Goal: Task Accomplishment & Management: Use online tool/utility

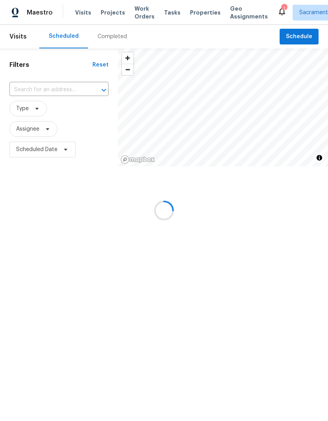
click at [163, 12] on div at bounding box center [164, 210] width 328 height 421
click at [166, 7] on div at bounding box center [164, 210] width 328 height 421
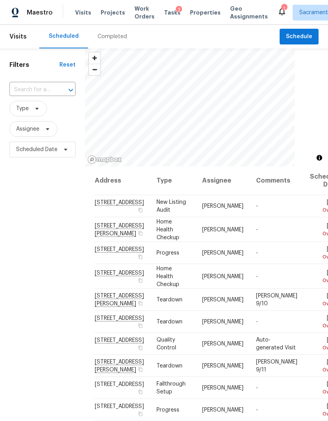
click at [168, 15] on span "Tasks" at bounding box center [172, 13] width 17 height 6
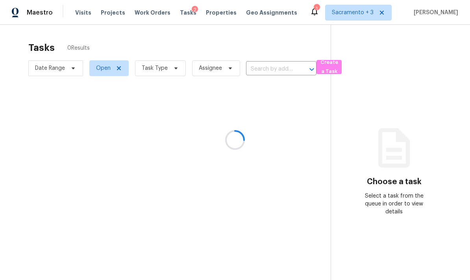
click at [70, 68] on div at bounding box center [235, 140] width 470 height 280
click at [69, 66] on div at bounding box center [235, 140] width 470 height 280
click at [172, 66] on div at bounding box center [235, 140] width 470 height 280
click at [172, 69] on div at bounding box center [235, 140] width 470 height 280
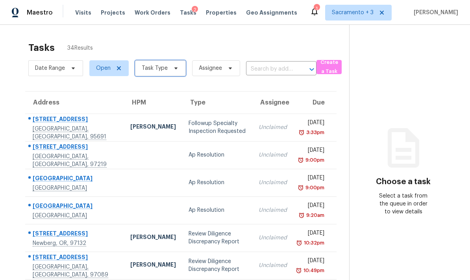
click at [169, 72] on span "Task Type" at bounding box center [160, 68] width 51 height 16
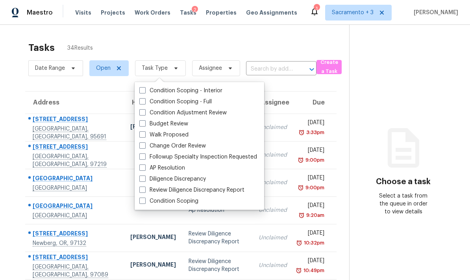
scroll to position [31, 0]
click at [141, 109] on span at bounding box center [142, 112] width 6 height 6
click at [141, 109] on input "Condition Adjustment Review" at bounding box center [141, 111] width 5 height 5
checkbox input "true"
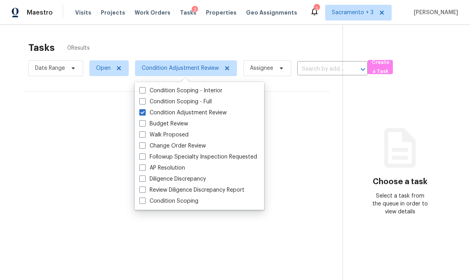
click at [143, 142] on span at bounding box center [142, 145] width 6 height 6
click at [143, 142] on input "Change Order Review" at bounding box center [141, 144] width 5 height 5
checkbox input "true"
click at [277, 35] on div at bounding box center [235, 140] width 470 height 280
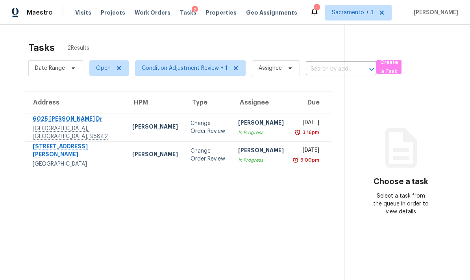
click at [58, 115] on div "6025 Brett Dr" at bounding box center [76, 120] width 87 height 10
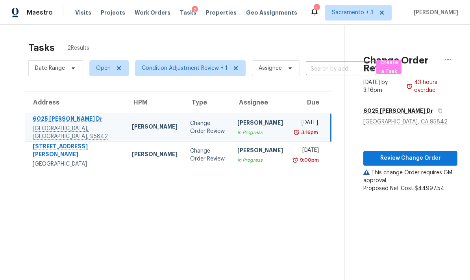
click at [246, 119] on div "[PERSON_NAME]" at bounding box center [260, 124] width 46 height 10
click at [328, 153] on span "Review Change Order" at bounding box center [411, 158] width 82 height 10
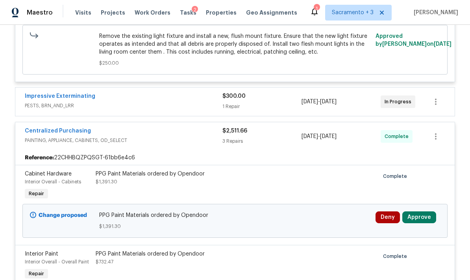
scroll to position [7292, 0]
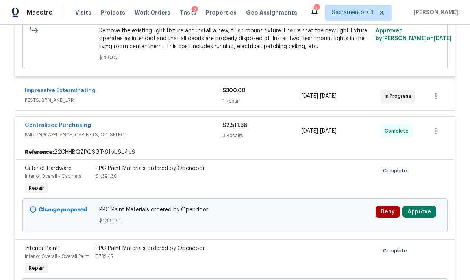
click at [318, 98] on span "[DATE]" at bounding box center [310, 96] width 17 height 6
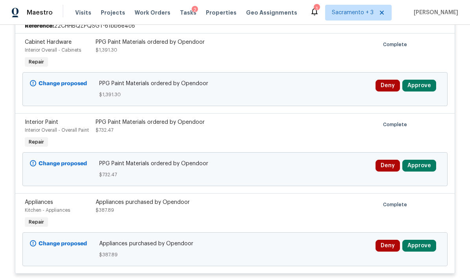
scroll to position [7565, 0]
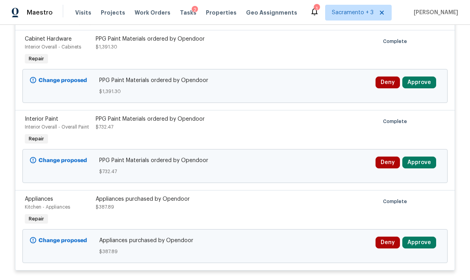
click at [328, 80] on button "Approve" at bounding box center [419, 82] width 34 height 12
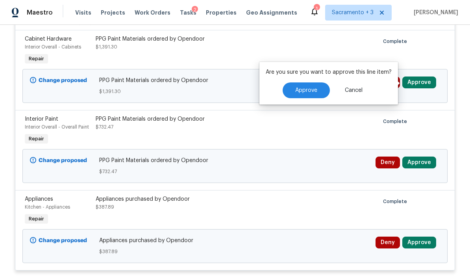
click at [315, 87] on span "Approve" at bounding box center [306, 90] width 22 height 6
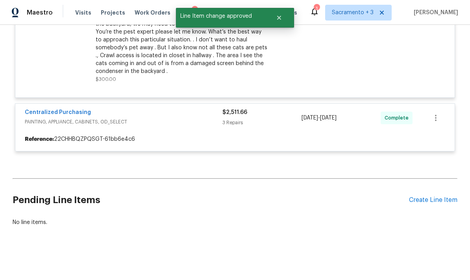
scroll to position [7417, 0]
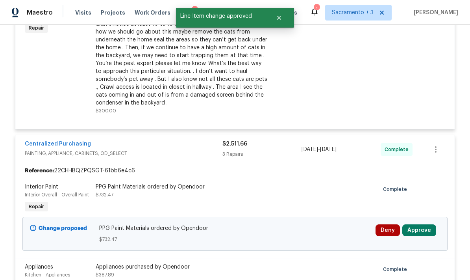
click at [328, 233] on button "Approve" at bounding box center [419, 230] width 34 height 12
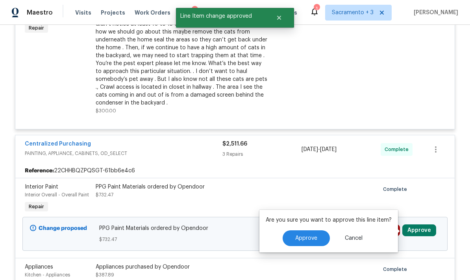
click at [318, 236] on button "Approve" at bounding box center [306, 238] width 47 height 16
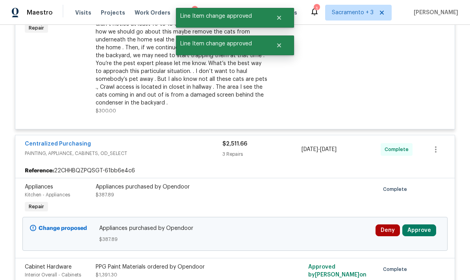
click at [328, 235] on button "Approve" at bounding box center [419, 230] width 34 height 12
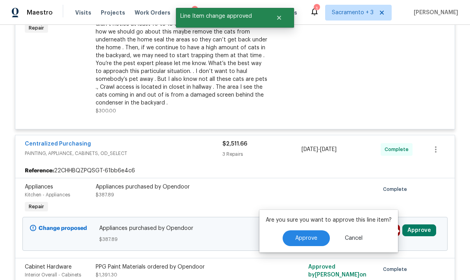
click at [308, 238] on span "Approve" at bounding box center [306, 238] width 22 height 6
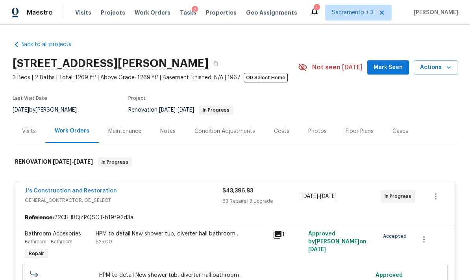
scroll to position [31, 0]
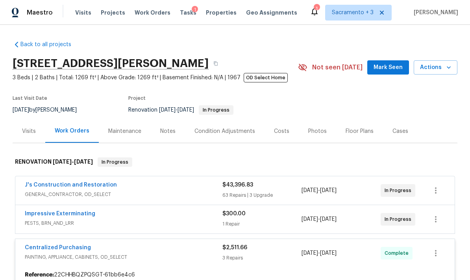
click at [183, 15] on div "Tasks 1" at bounding box center [188, 13] width 17 height 8
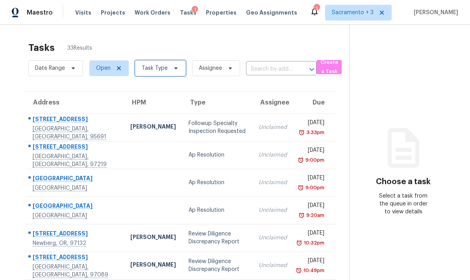
click at [171, 70] on span at bounding box center [174, 68] width 9 height 6
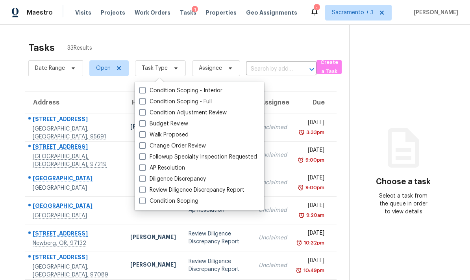
click at [180, 121] on label "Budget Review" at bounding box center [163, 124] width 49 height 8
click at [145, 121] on input "Budget Review" at bounding box center [141, 122] width 5 height 5
checkbox input "true"
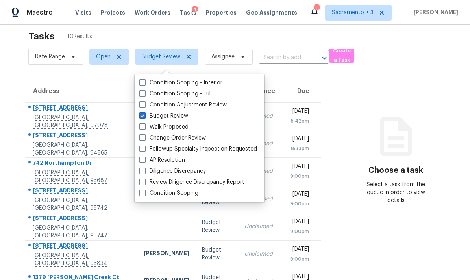
scroll to position [14, 0]
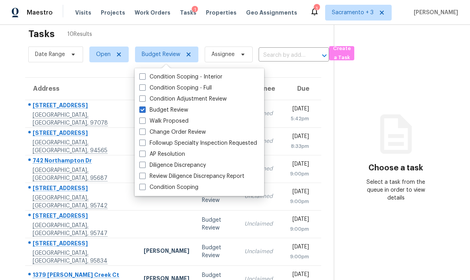
click at [187, 130] on label "Change Order Review" at bounding box center [172, 132] width 67 height 8
click at [145, 130] on input "Change Order Review" at bounding box center [141, 130] width 5 height 5
checkbox input "true"
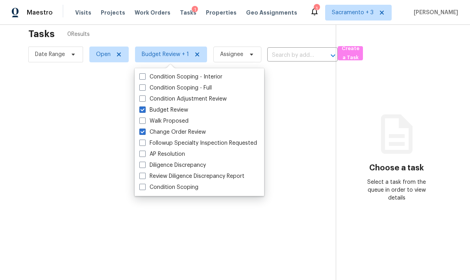
click at [148, 107] on label "Budget Review" at bounding box center [163, 110] width 49 height 8
click at [145, 107] on input "Budget Review" at bounding box center [141, 108] width 5 height 5
checkbox input "false"
click at [385, 107] on div at bounding box center [235, 140] width 470 height 280
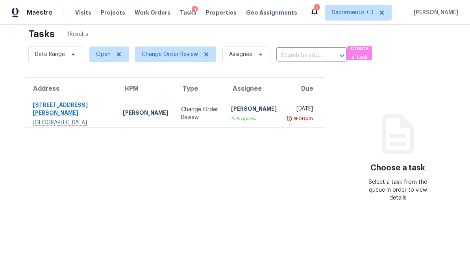
click at [240, 113] on div "[PERSON_NAME]" at bounding box center [254, 110] width 46 height 10
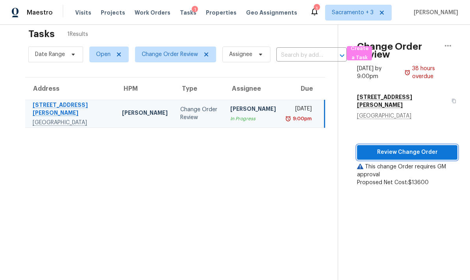
click at [421, 147] on span "Review Change Order" at bounding box center [407, 152] width 88 height 10
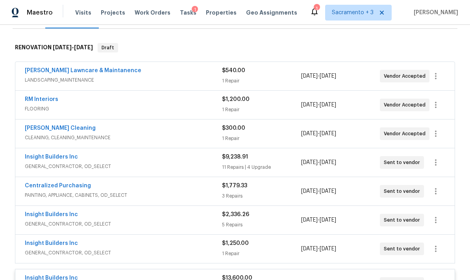
scroll to position [118, 0]
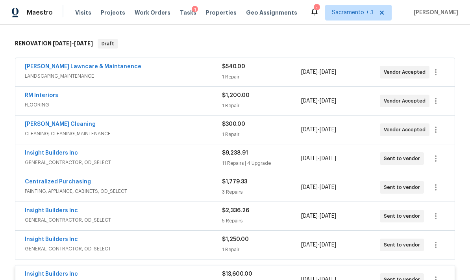
click at [282, 78] on div "1 Repair" at bounding box center [261, 77] width 79 height 8
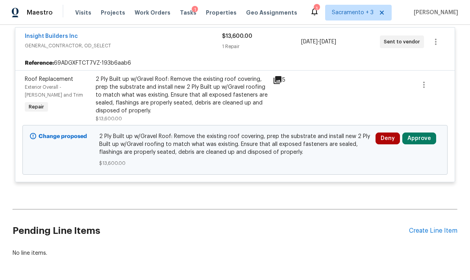
scroll to position [508, 0]
click at [422, 137] on button "Approve" at bounding box center [419, 139] width 34 height 12
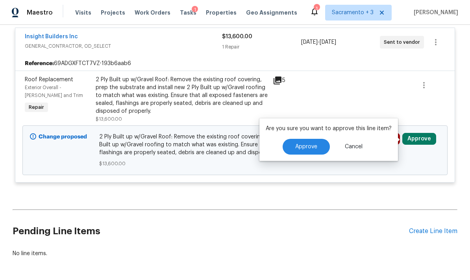
click at [306, 140] on button "Approve" at bounding box center [306, 147] width 47 height 16
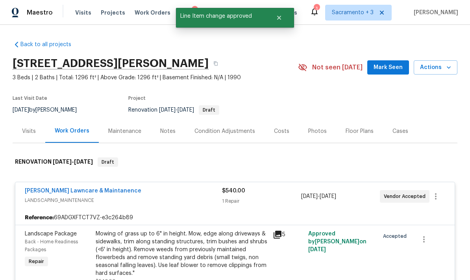
scroll to position [0, 0]
